Goal: Task Accomplishment & Management: Manage account settings

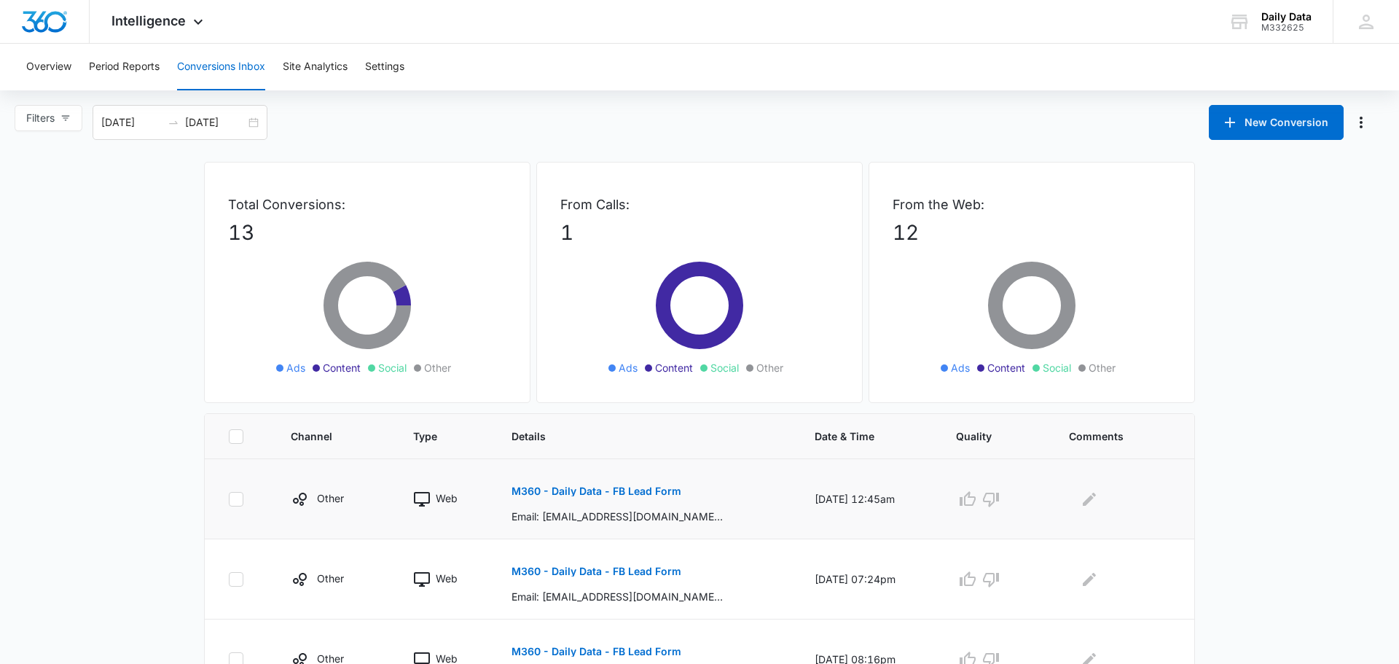
click at [592, 496] on p "M360 - Daily Data - FB Lead Form" at bounding box center [597, 491] width 170 height 10
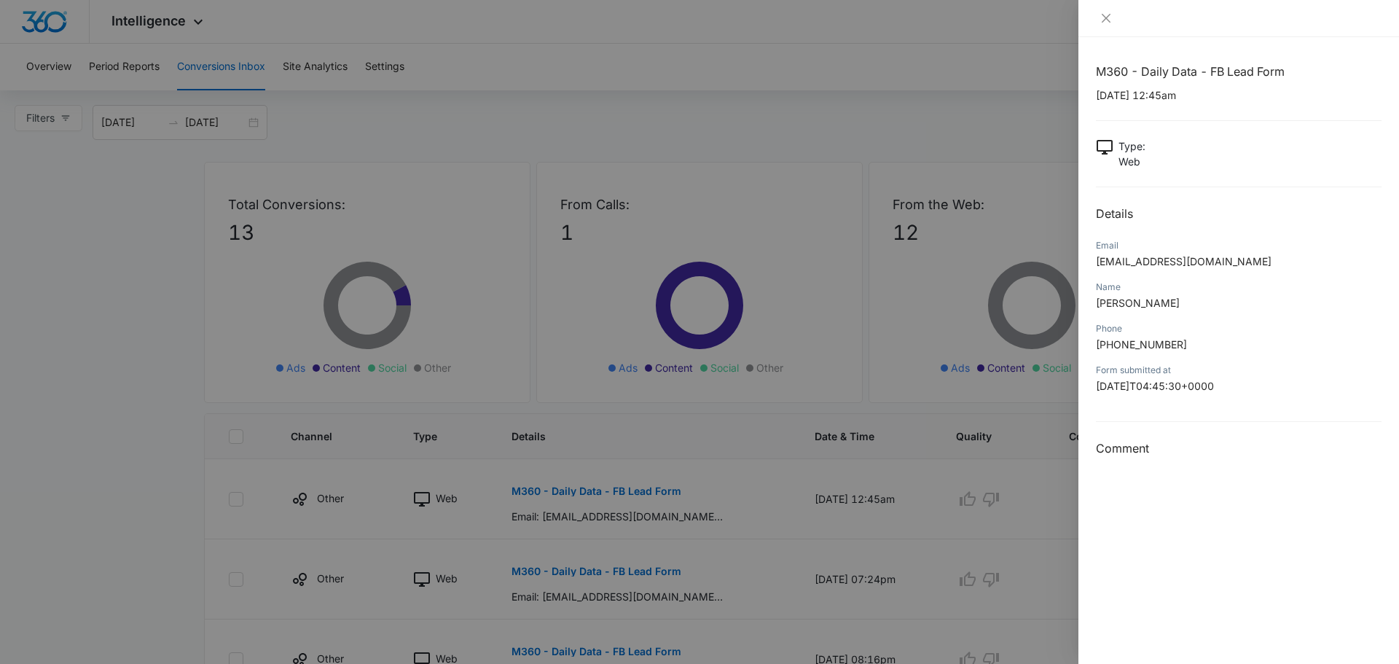
click at [1130, 445] on h3 "Comment" at bounding box center [1239, 447] width 286 height 17
click at [1108, 22] on icon "close" at bounding box center [1106, 18] width 12 height 12
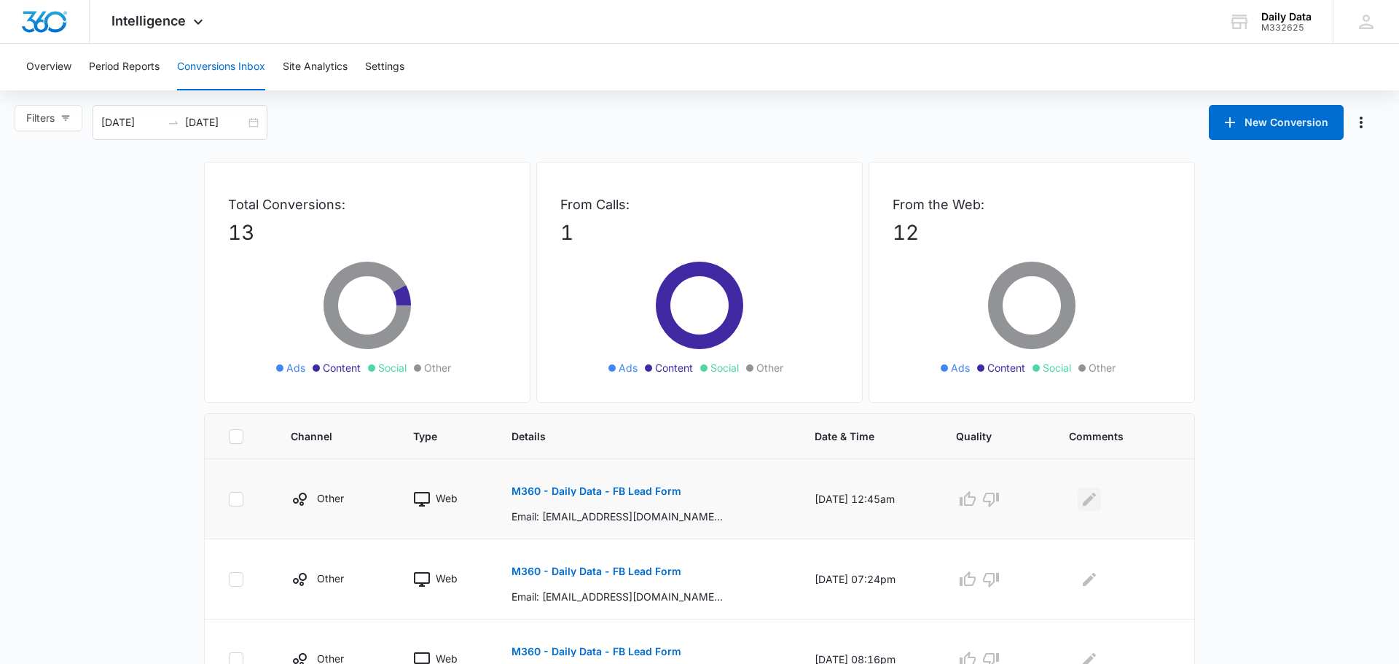
click at [1095, 494] on icon "Edit Comments" at bounding box center [1089, 498] width 17 height 17
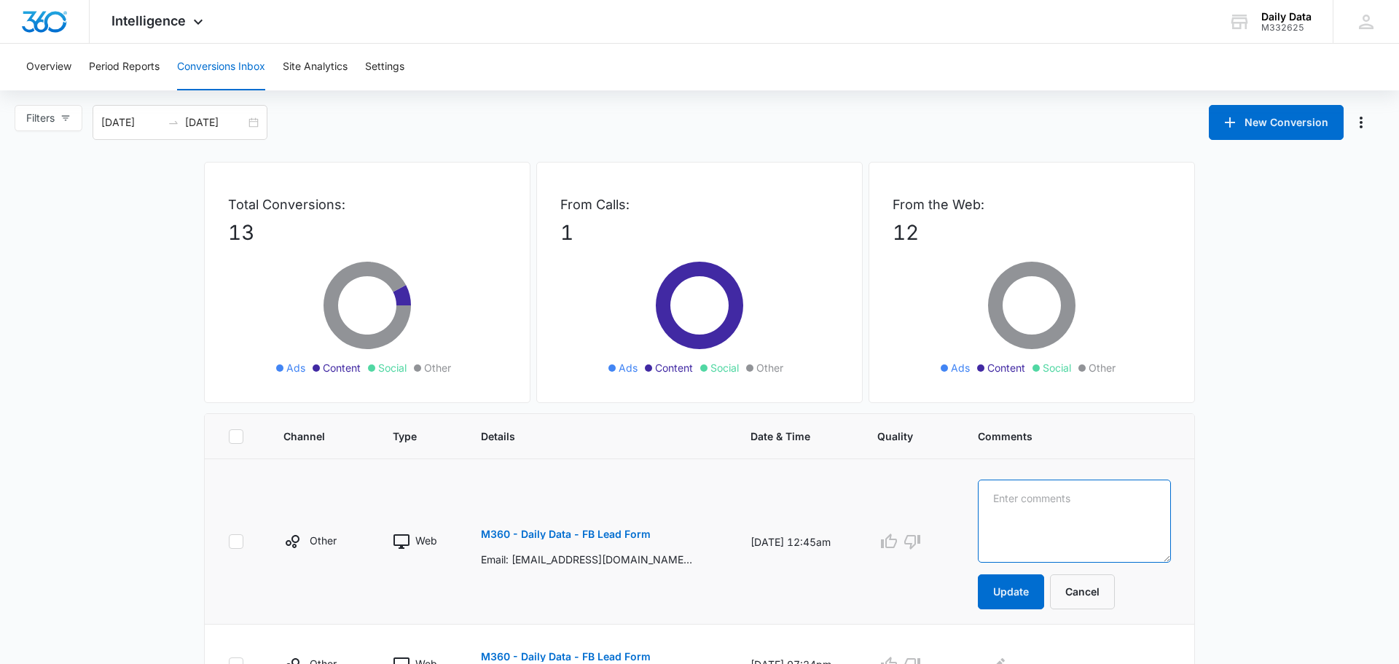
click at [1095, 494] on textarea at bounding box center [1074, 521] width 193 height 83
type textarea "Called, left VM 2PM [DATE]"
click at [1030, 586] on button "Update" at bounding box center [1011, 591] width 66 height 35
click at [1013, 594] on button "Update" at bounding box center [1011, 591] width 66 height 35
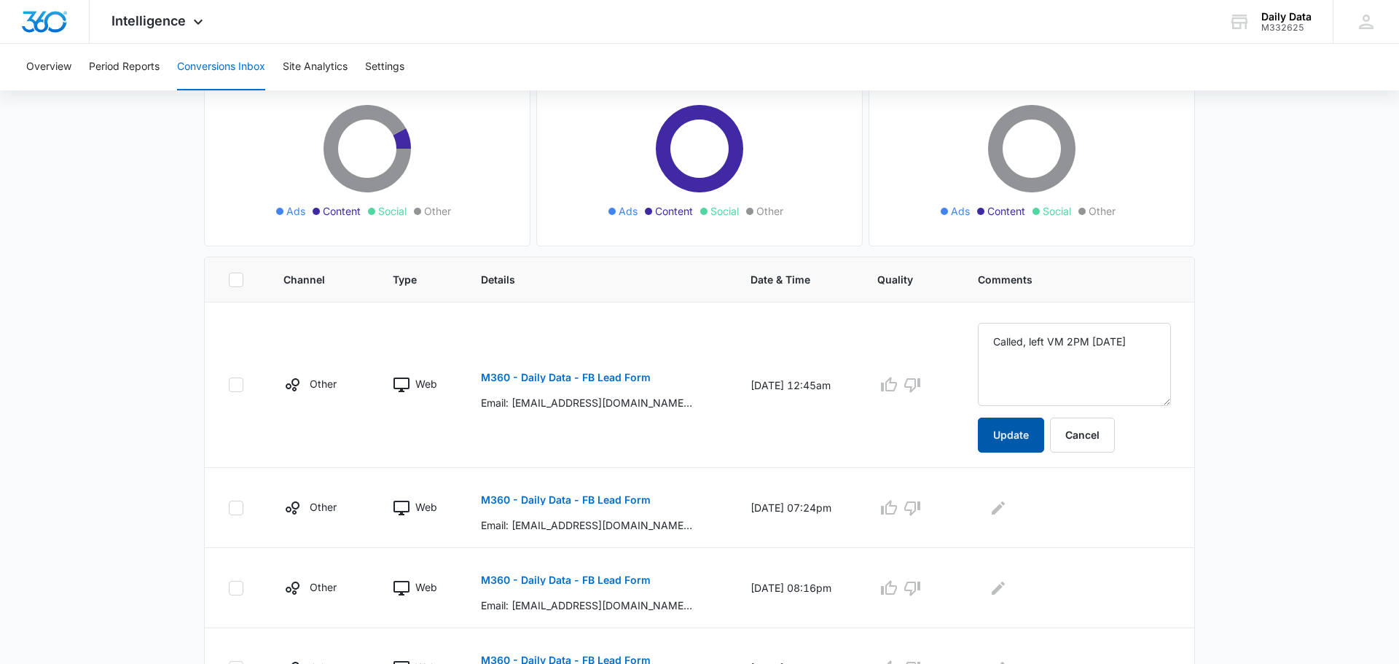
scroll to position [165, 0]
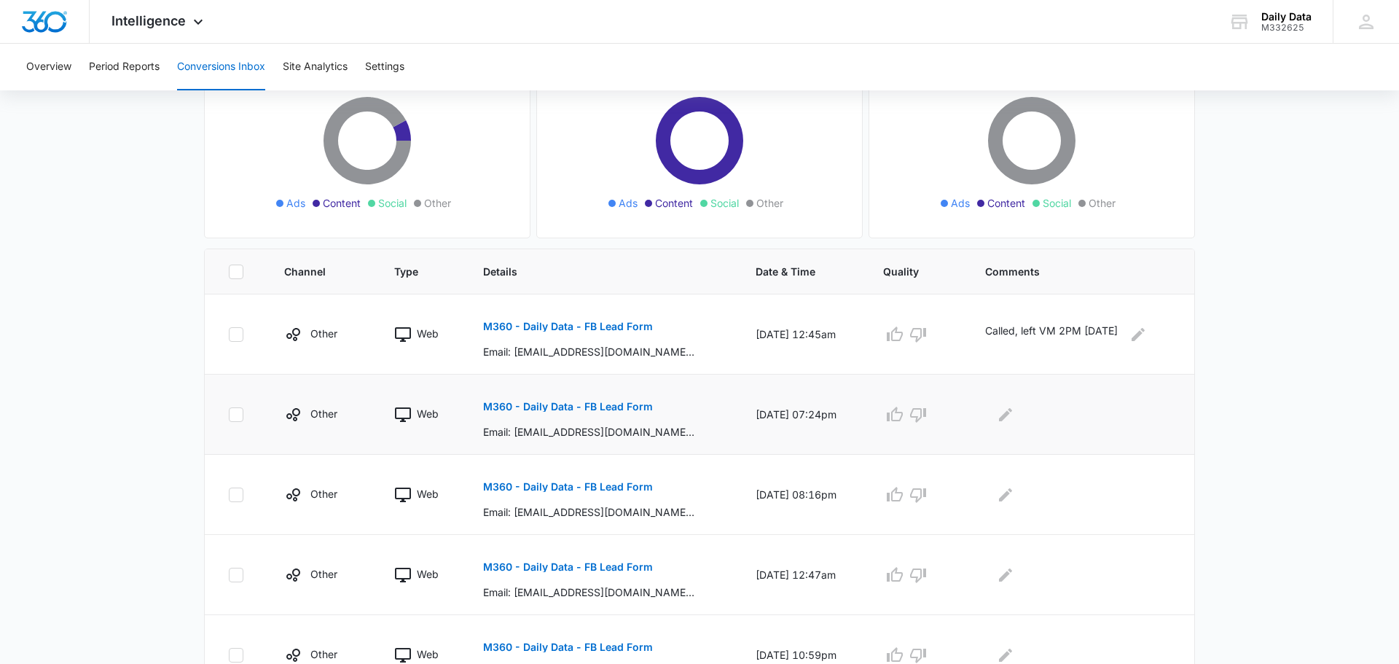
click at [592, 404] on p "M360 - Daily Data - FB Lead Form" at bounding box center [568, 407] width 170 height 10
click at [1009, 415] on icon "Edit Comments" at bounding box center [1005, 413] width 13 height 13
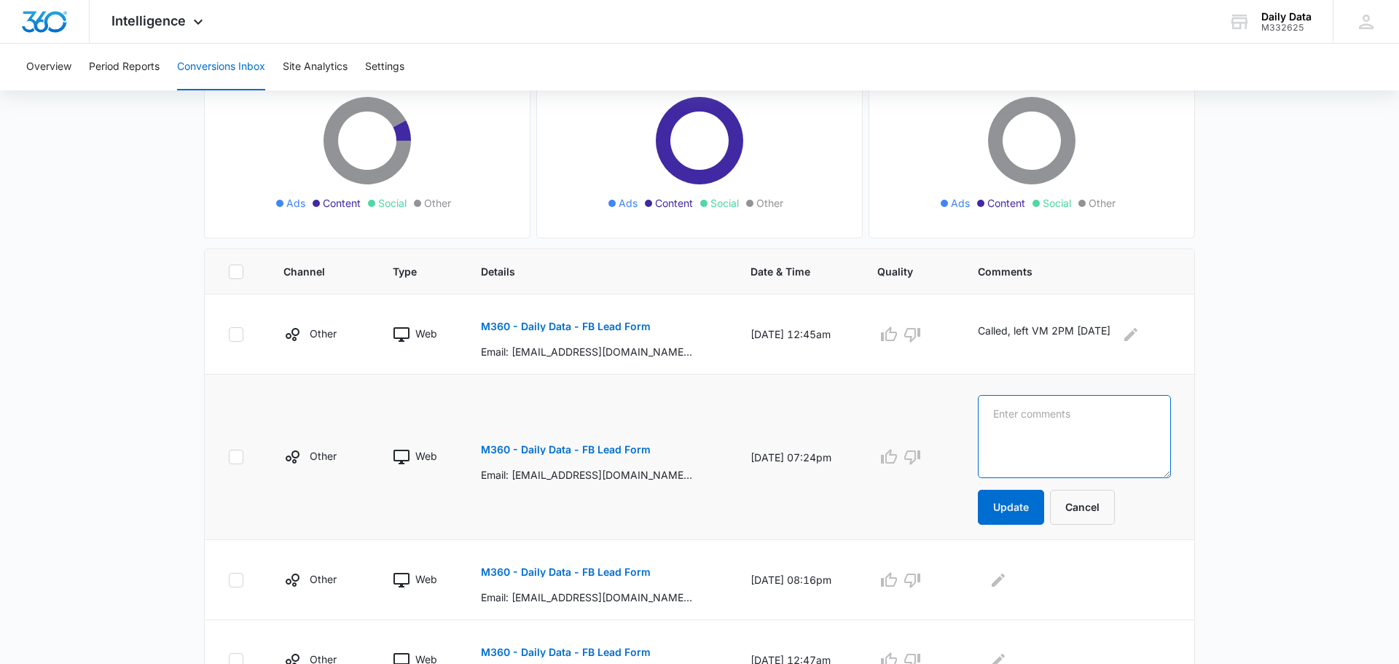
click at [1009, 415] on textarea at bounding box center [1074, 436] width 193 height 83
type textarea "Called [DATE], voice mail not set up."
click at [1022, 505] on button "Update" at bounding box center [1011, 507] width 66 height 35
click at [663, 601] on p "Email: [EMAIL_ADDRESS][DOMAIN_NAME], Name: [PERSON_NAME], Phone: [PHONE_NUMBER]…" at bounding box center [587, 597] width 212 height 15
click at [622, 576] on p "M360 - Daily Data - FB Lead Form" at bounding box center [566, 572] width 170 height 10
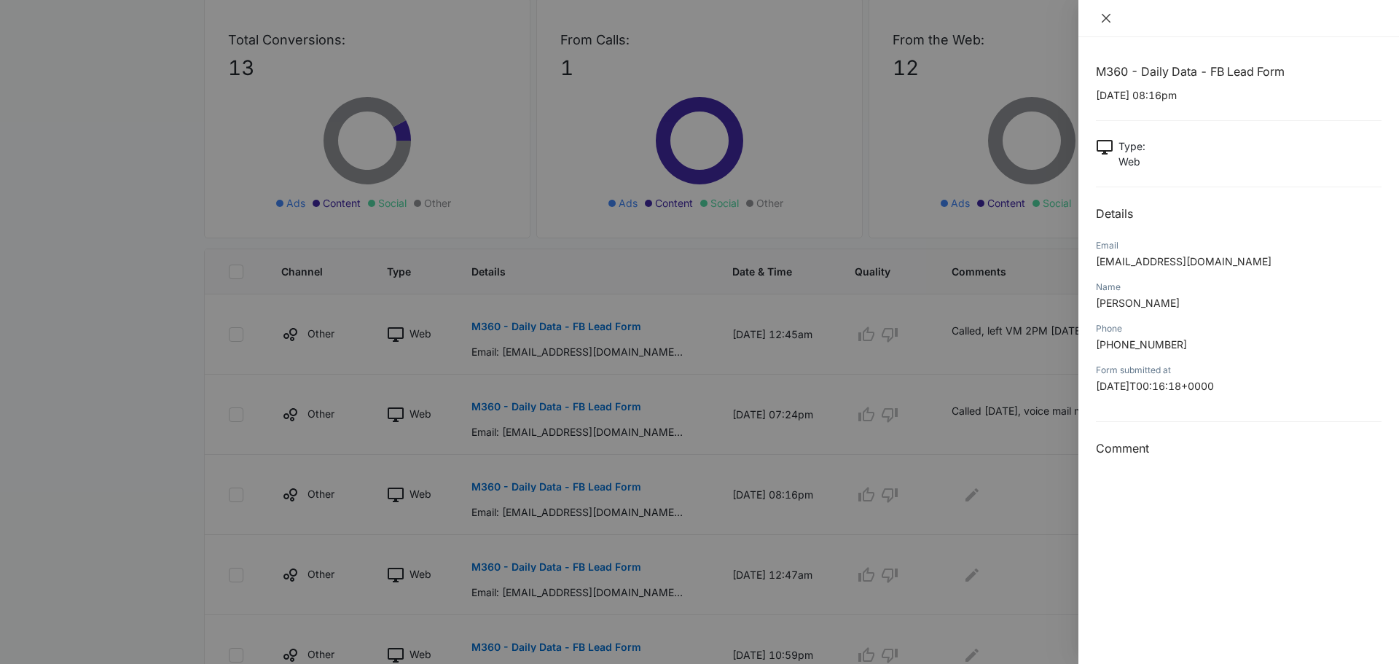
click at [1106, 20] on icon "close" at bounding box center [1106, 18] width 12 height 12
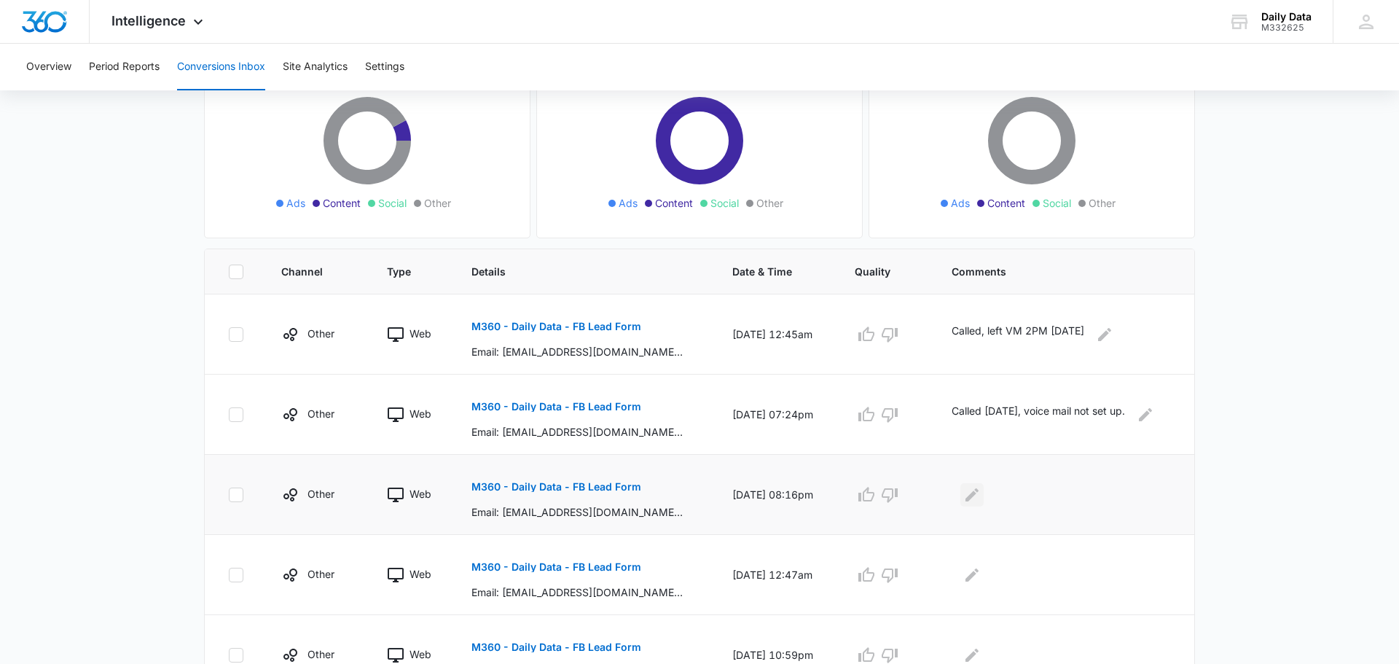
click at [975, 496] on icon "Edit Comments" at bounding box center [972, 494] width 13 height 13
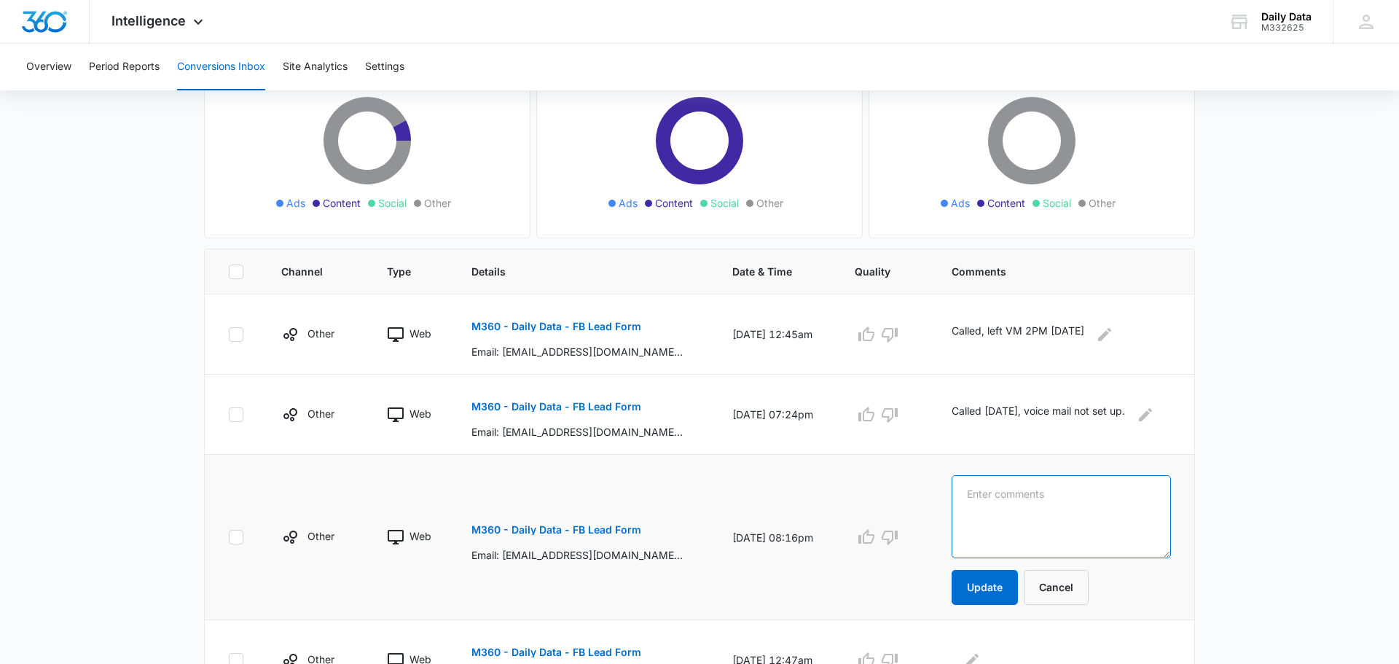
click at [987, 504] on textarea at bounding box center [1061, 516] width 219 height 83
type textarea "called 2PM [DATE], left VM"
click at [967, 578] on button "Update" at bounding box center [985, 587] width 66 height 35
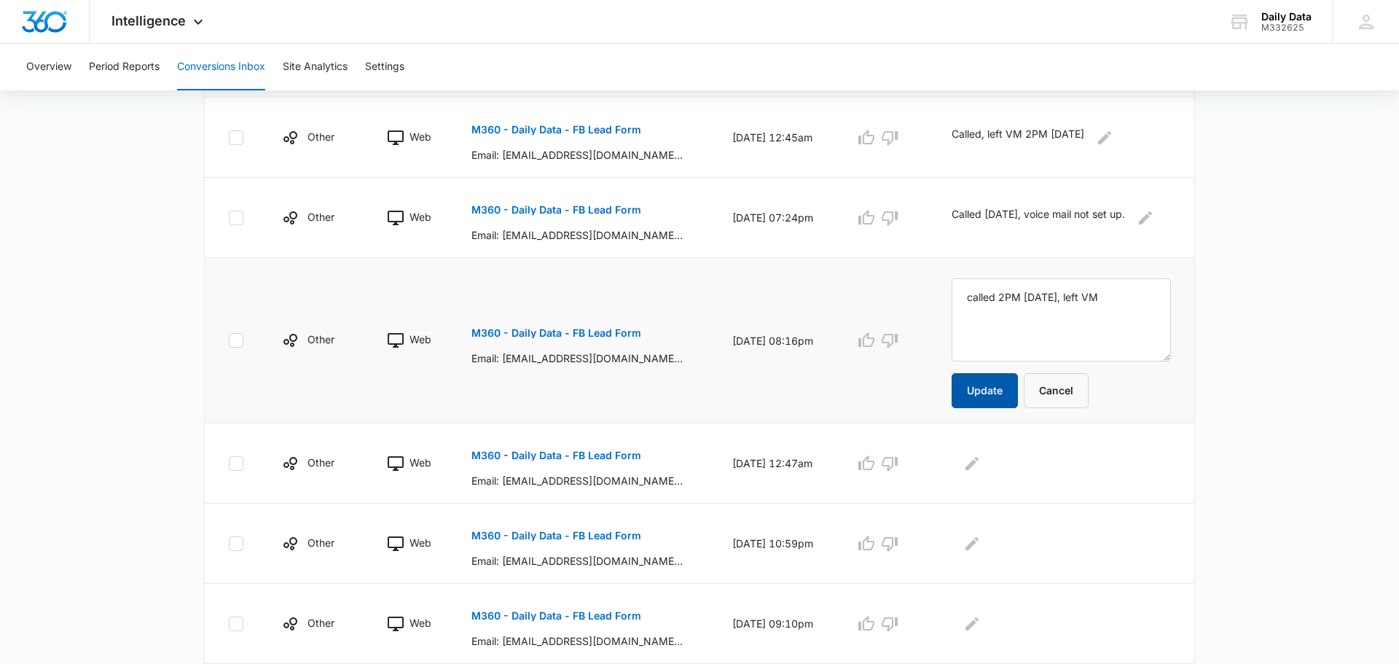
scroll to position [362, 0]
click at [735, 465] on td "[DATE] 12:47am" at bounding box center [776, 463] width 122 height 80
click at [603, 450] on p "M360 - Daily Data - FB Lead Form" at bounding box center [556, 455] width 170 height 10
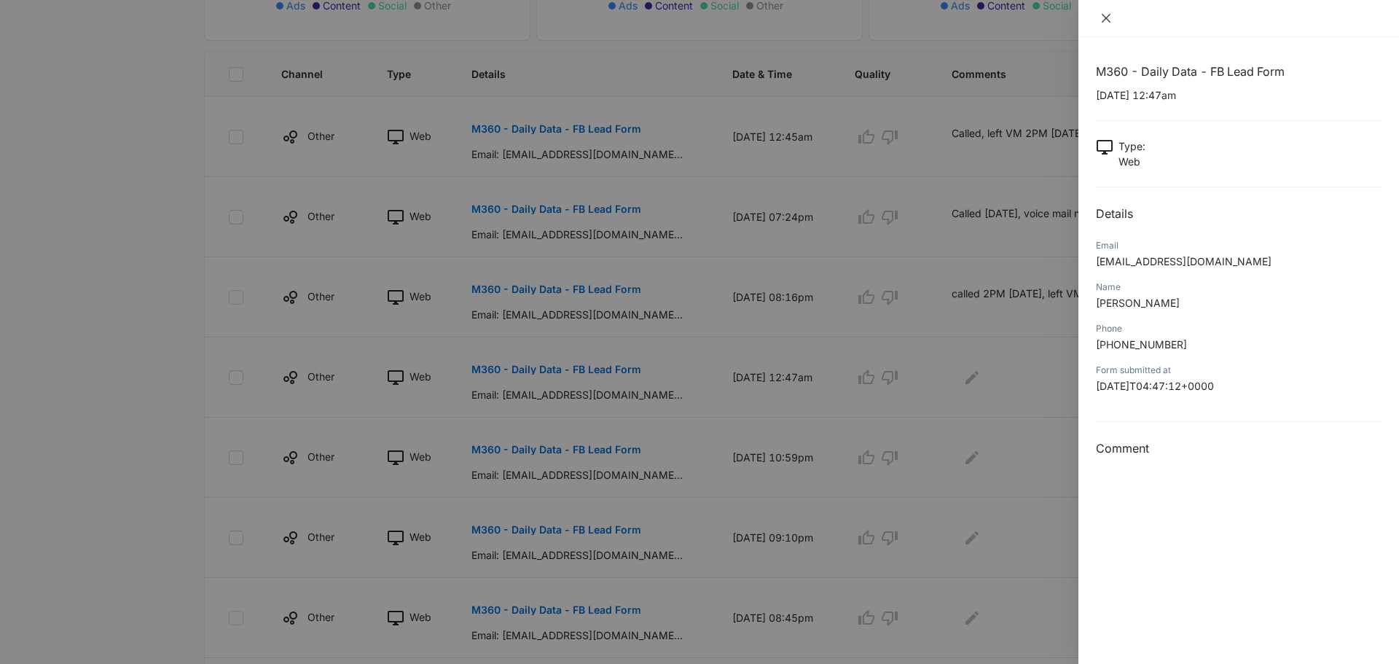
click at [1104, 22] on icon "close" at bounding box center [1106, 18] width 12 height 12
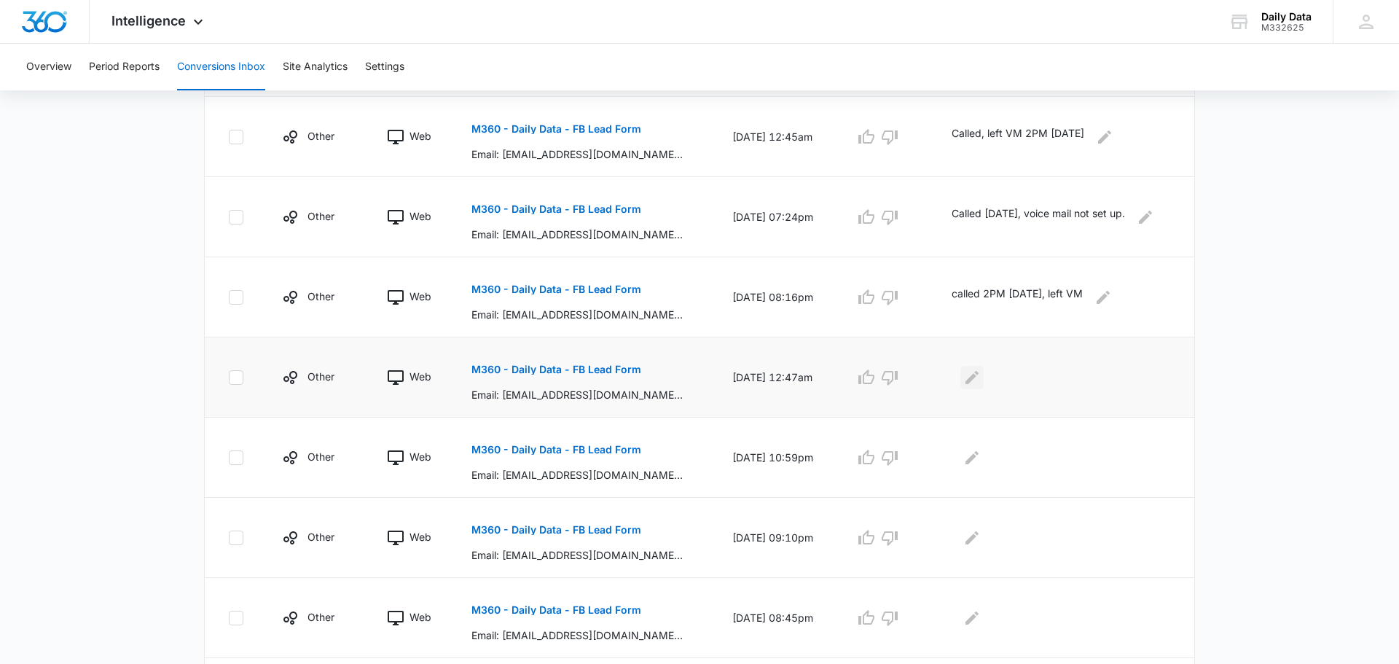
click at [981, 379] on icon "Edit Comments" at bounding box center [971, 377] width 17 height 17
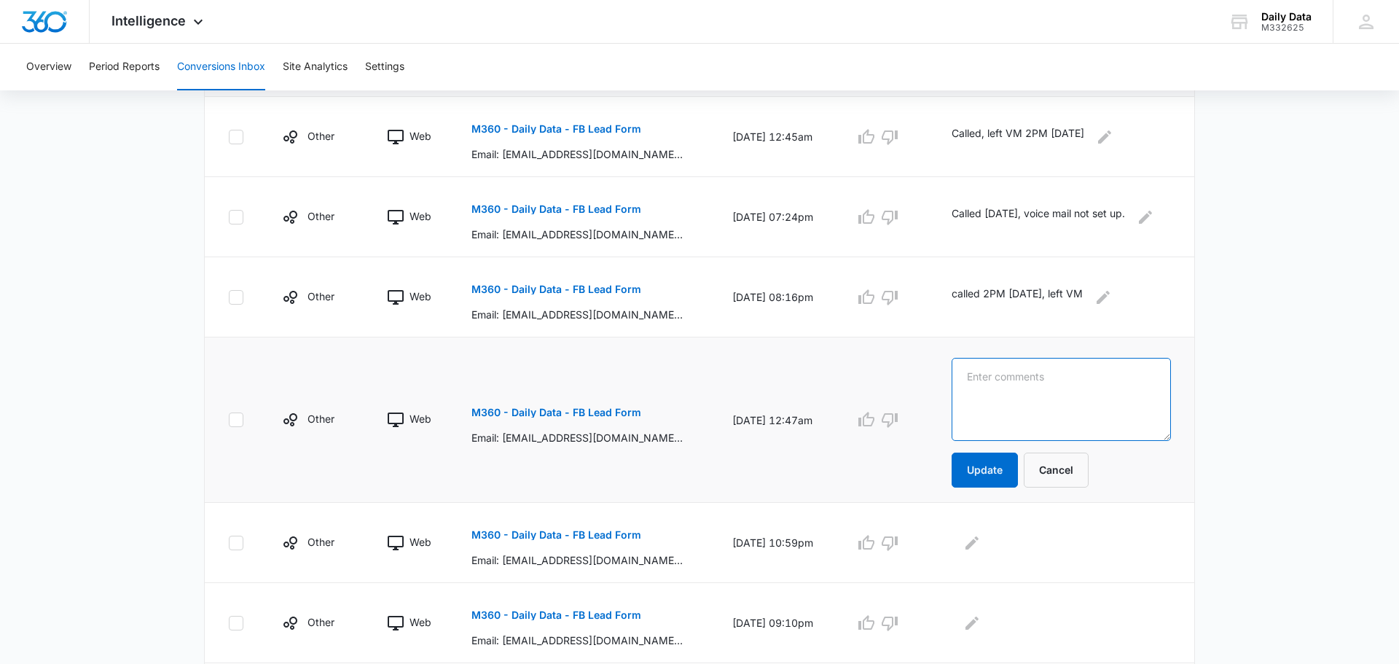
click at [1014, 380] on textarea at bounding box center [1061, 399] width 219 height 83
type textarea "wrong number"
type textarea "number is not the person who filled out the form, do not attempt again."
click at [987, 472] on button "Update" at bounding box center [985, 470] width 66 height 35
click at [971, 457] on button "Update" at bounding box center [985, 470] width 66 height 35
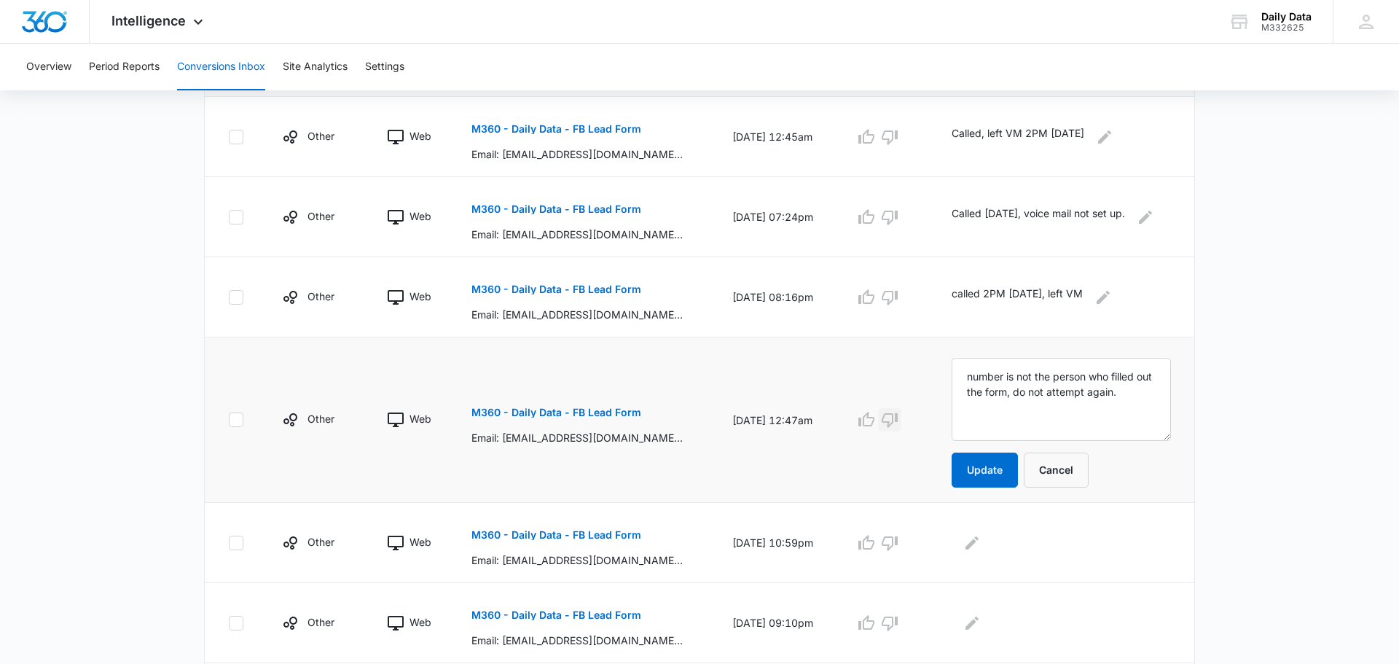
click at [899, 418] on icon "button" at bounding box center [889, 419] width 17 height 17
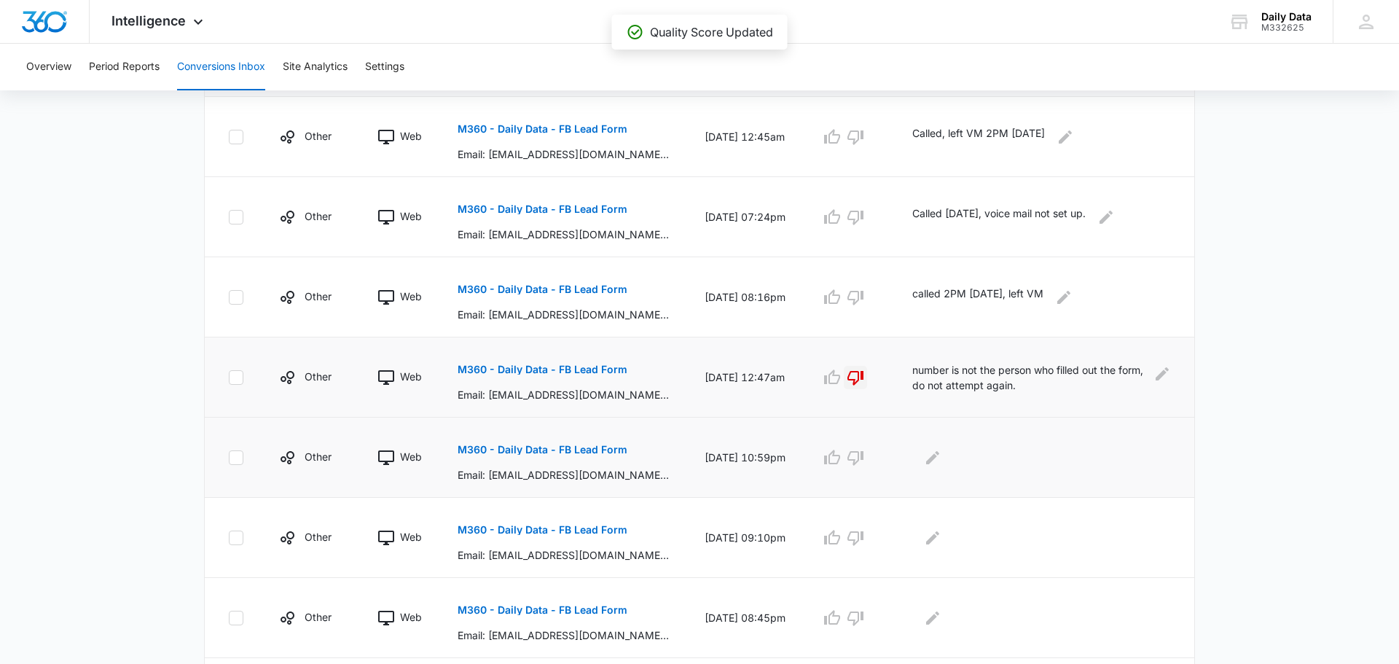
click at [527, 445] on p "M360 - Daily Data - FB Lead Form" at bounding box center [543, 450] width 170 height 10
click at [754, 547] on td "[DATE] 09:10pm" at bounding box center [745, 538] width 116 height 80
click at [574, 539] on button "M360 - Daily Data - FB Lead Form" at bounding box center [543, 529] width 170 height 35
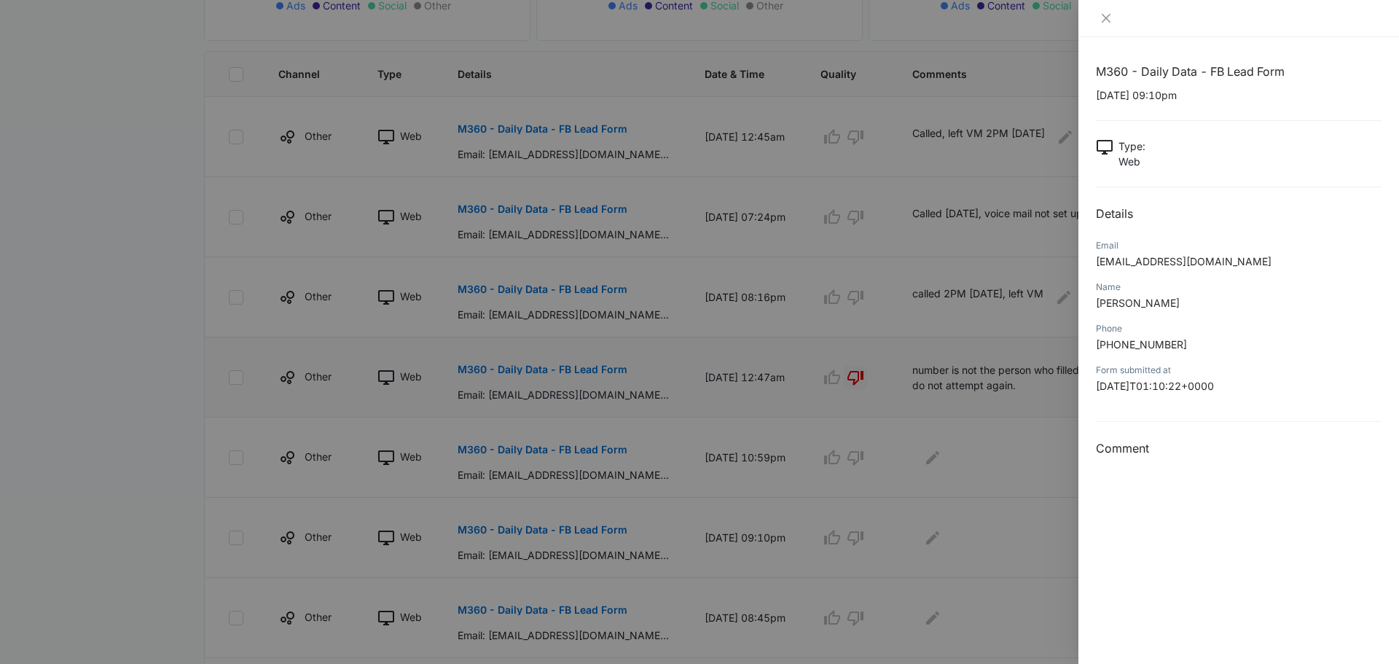
click at [729, 455] on div at bounding box center [699, 332] width 1399 height 664
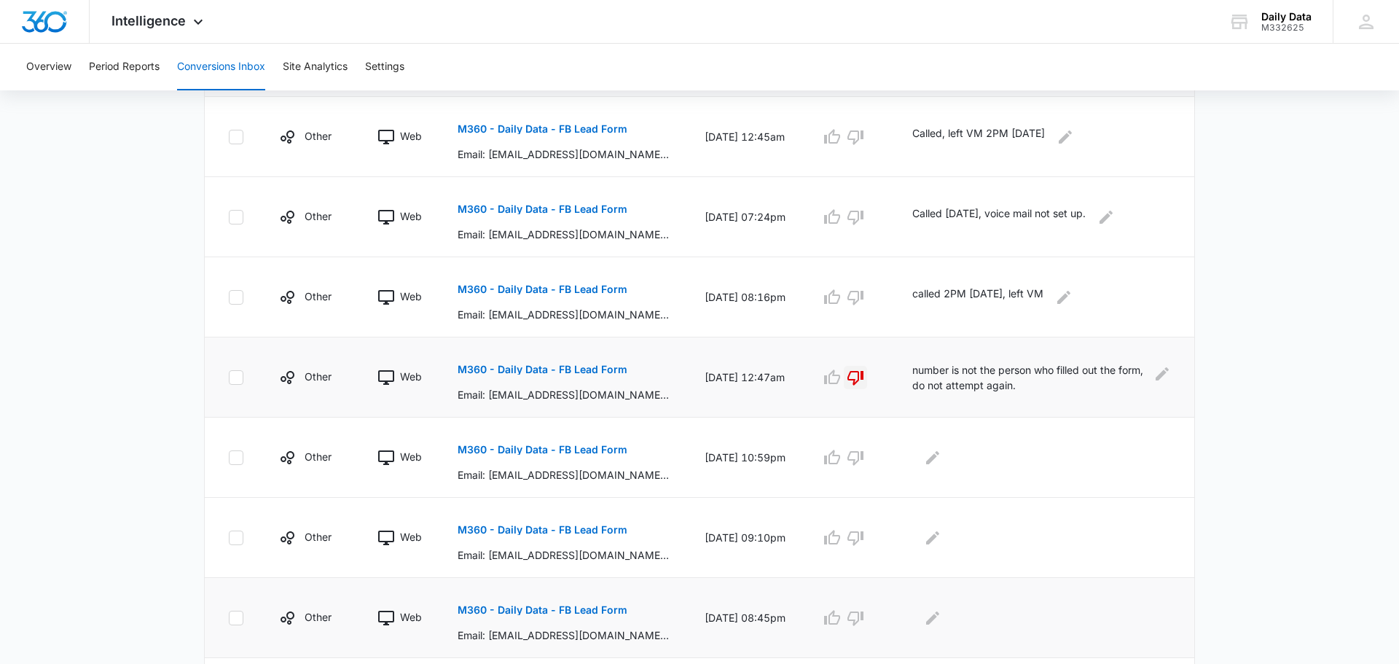
click at [577, 617] on button "M360 - Daily Data - FB Lead Form" at bounding box center [543, 609] width 170 height 35
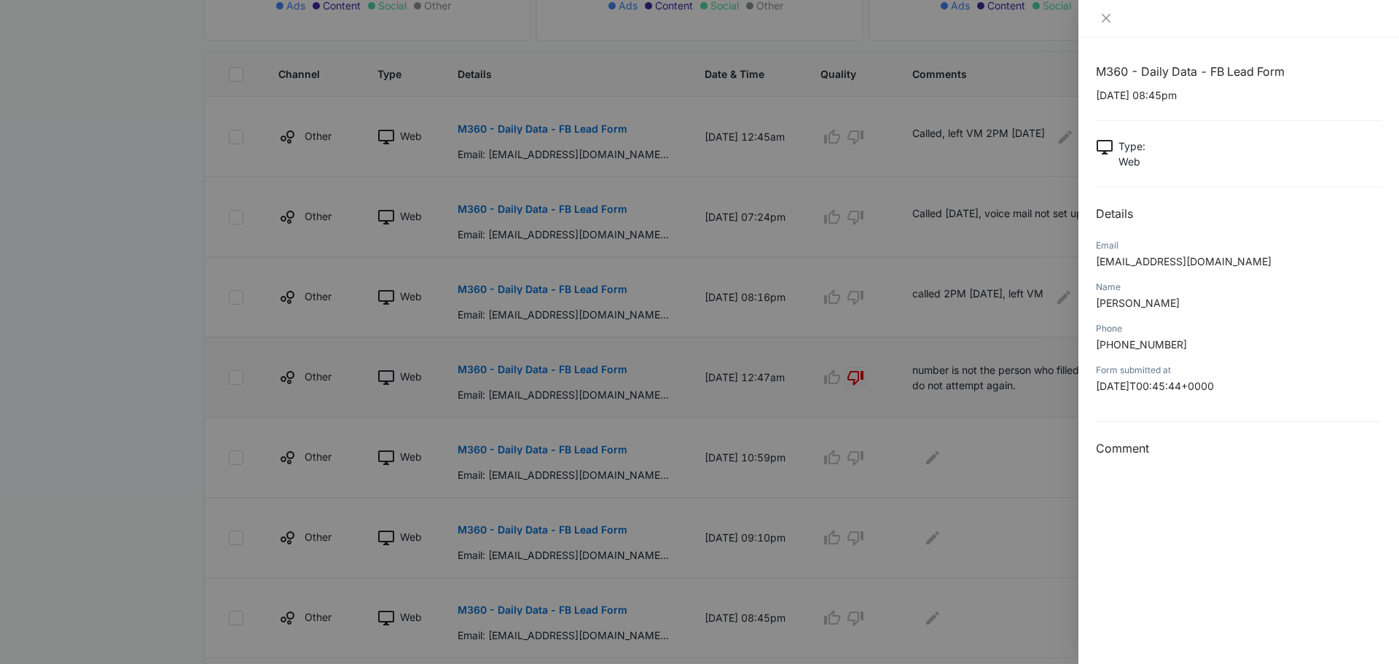
click at [778, 537] on div at bounding box center [699, 332] width 1399 height 664
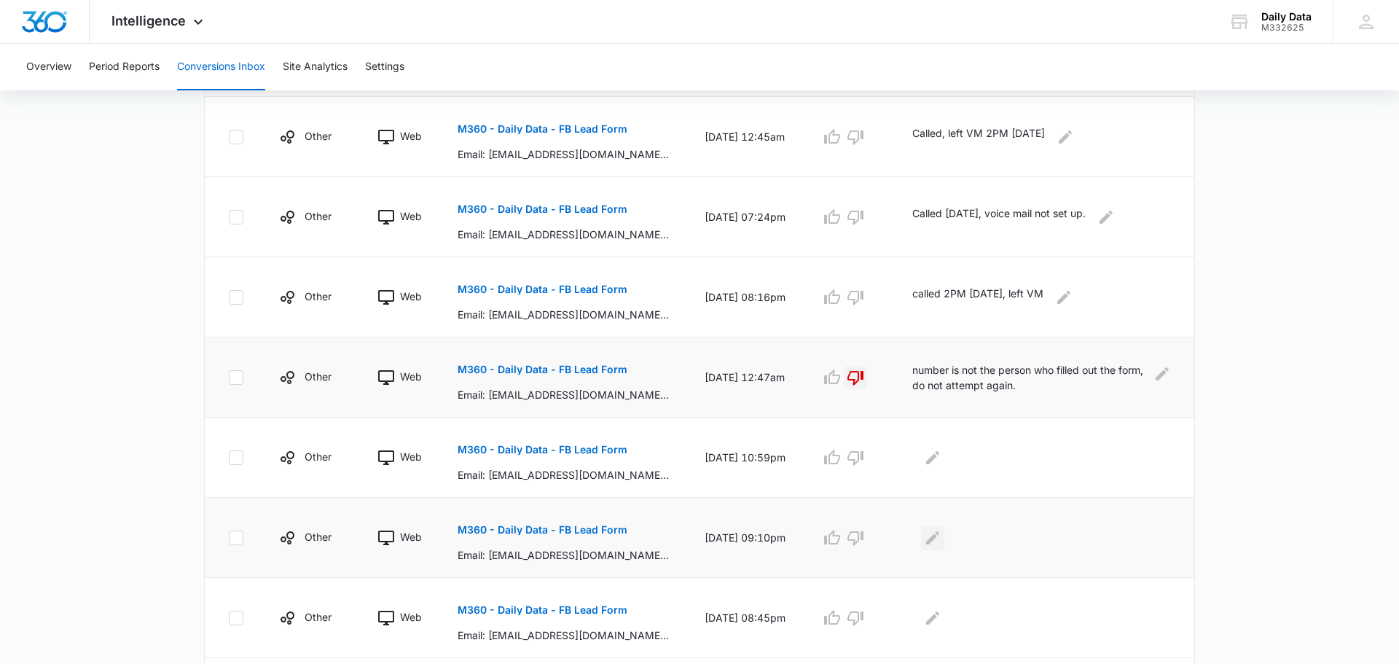
click at [942, 531] on icon "Edit Comments" at bounding box center [932, 537] width 17 height 17
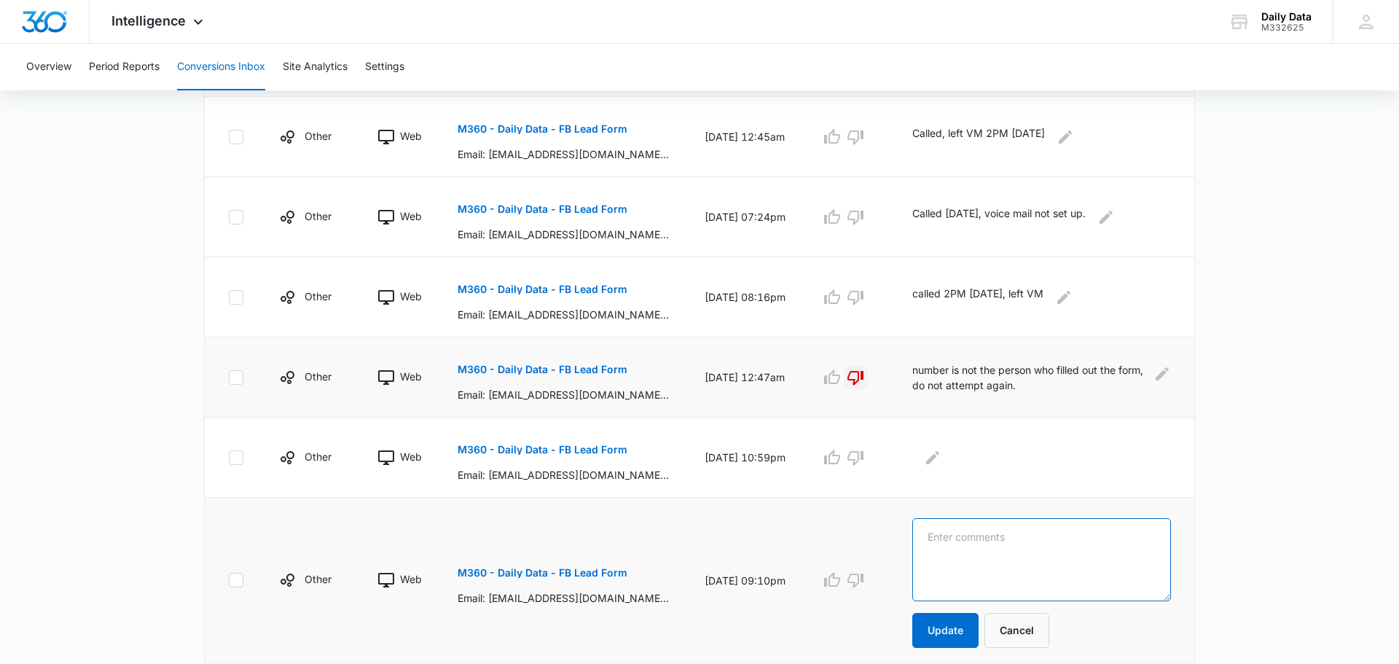
click at [966, 543] on textarea at bounding box center [1041, 559] width 259 height 83
type textarea "Number declines call."
click at [967, 630] on button "Update" at bounding box center [945, 630] width 66 height 35
click at [966, 638] on button "Update" at bounding box center [945, 630] width 66 height 35
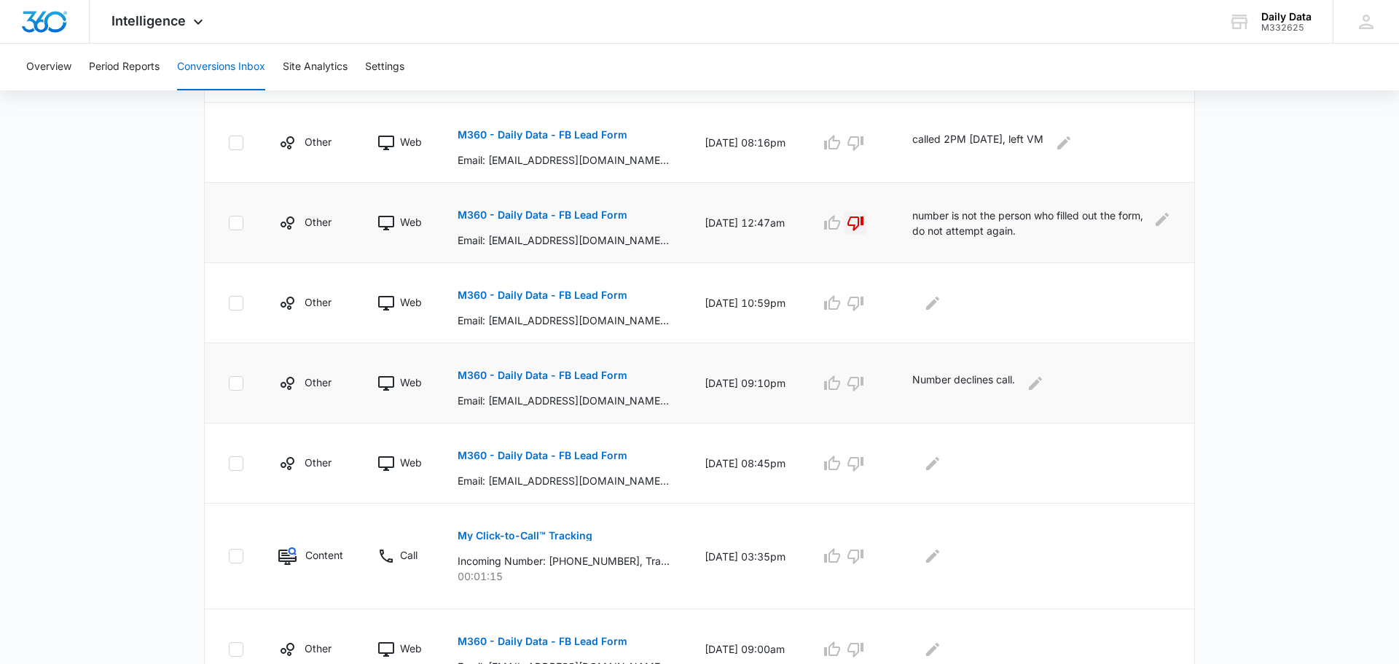
scroll to position [517, 0]
